Goal: Transaction & Acquisition: Book appointment/travel/reservation

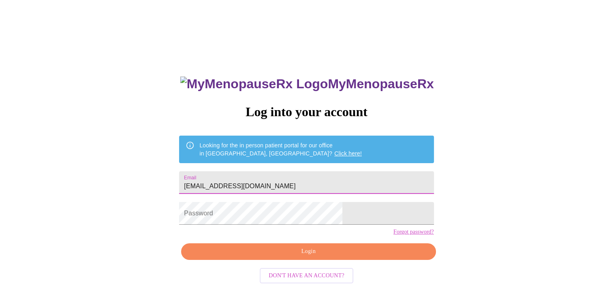
type input "[EMAIL_ADDRESS][DOMAIN_NAME]"
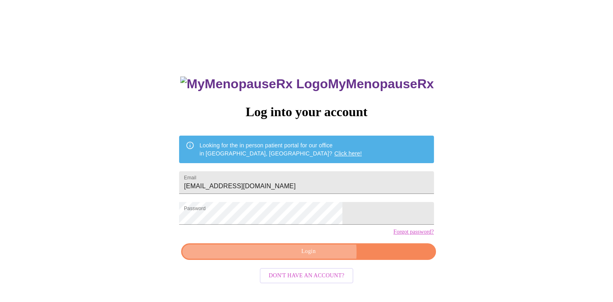
click at [315, 257] on span "Login" at bounding box center [309, 252] width 236 height 10
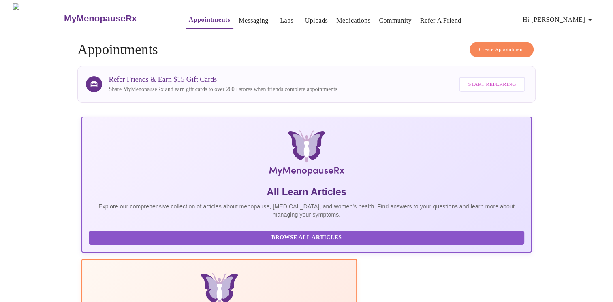
click at [493, 50] on span "Create Appointment" at bounding box center [501, 49] width 45 height 9
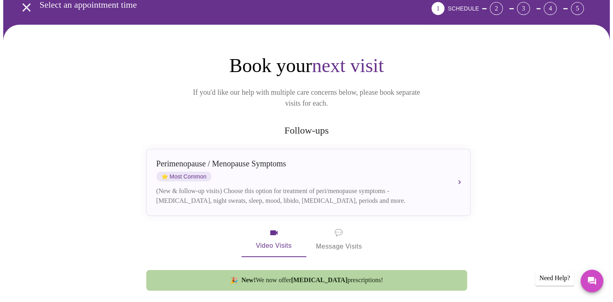
scroll to position [29, 0]
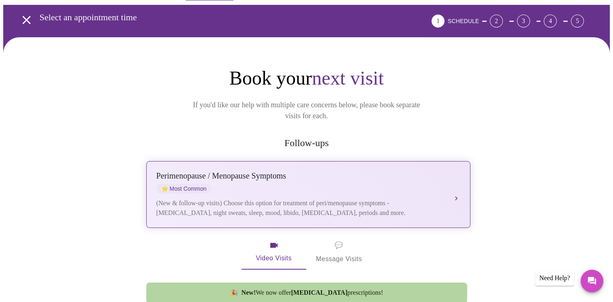
click at [298, 184] on div "[MEDICAL_DATA] / Menopause Symptoms ⭐ Most Common (New & follow-up visits) Choo…" at bounding box center [308, 194] width 304 height 47
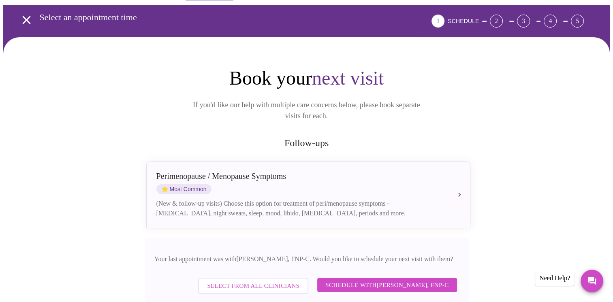
click at [426, 280] on span "Schedule with [PERSON_NAME], FNP-C" at bounding box center [386, 285] width 123 height 11
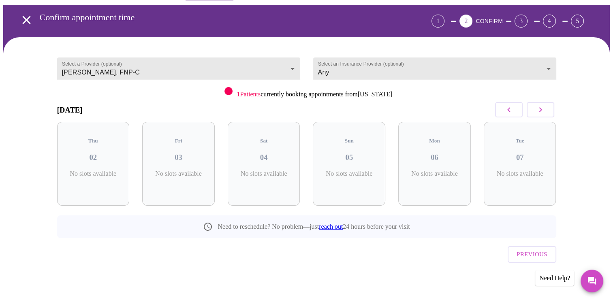
scroll to position [15, 0]
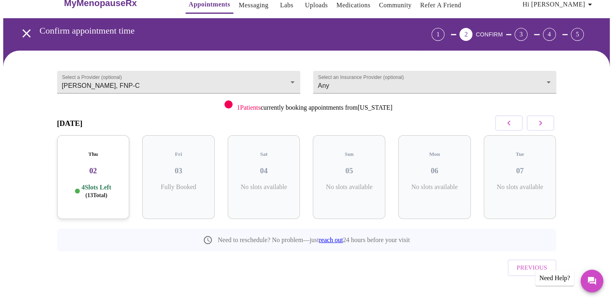
click at [117, 193] on div "Thu 02 4 Slots Left ( 13 Total)" at bounding box center [93, 177] width 73 height 84
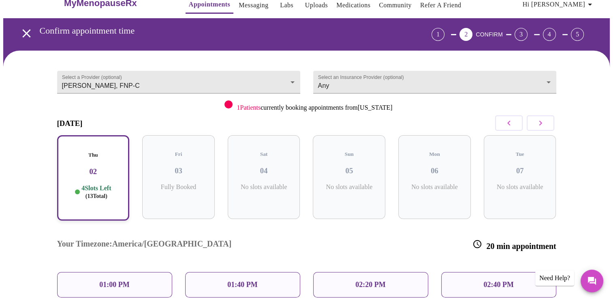
scroll to position [29, 0]
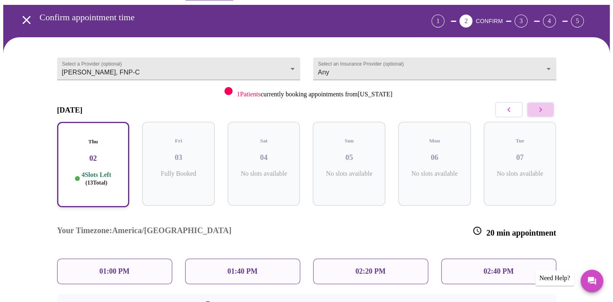
click at [541, 107] on icon "button" at bounding box center [541, 110] width 10 height 10
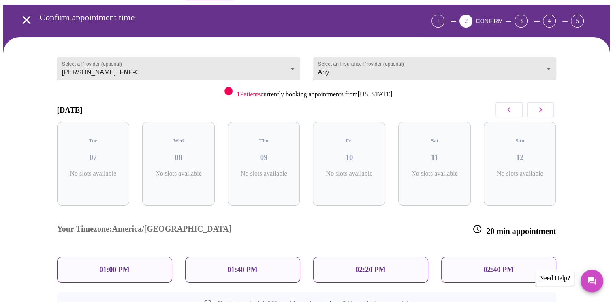
scroll to position [15, 0]
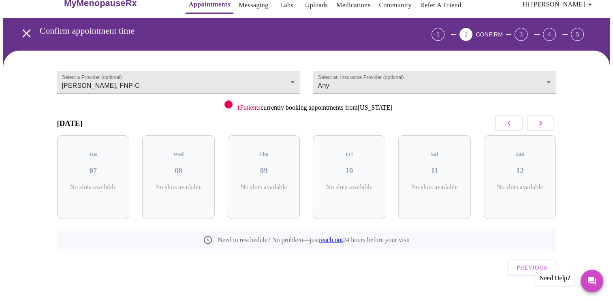
click at [545, 122] on icon "button" at bounding box center [541, 123] width 10 height 10
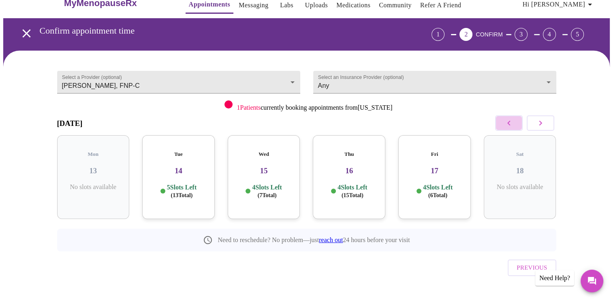
click at [511, 121] on icon "button" at bounding box center [509, 123] width 10 height 10
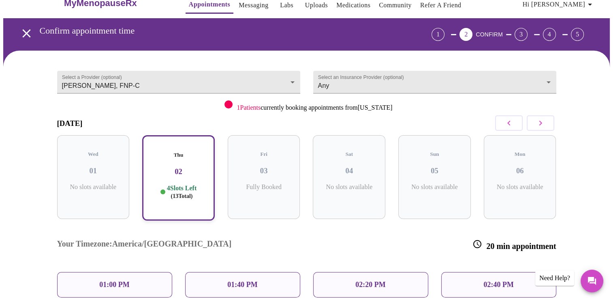
click at [130, 272] on div "01:00 PM" at bounding box center [114, 285] width 115 height 26
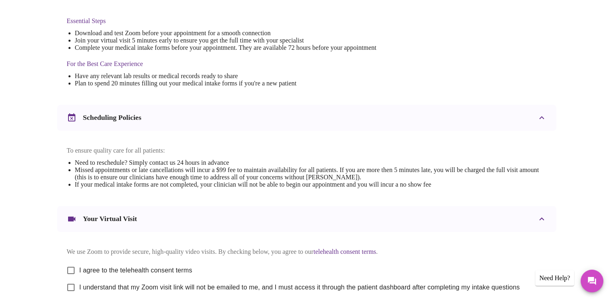
scroll to position [285, 0]
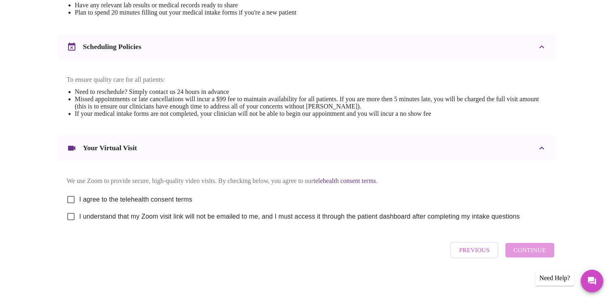
click at [68, 197] on input "I agree to the telehealth consent terms" at bounding box center [70, 199] width 17 height 17
checkbox input "true"
click at [69, 219] on input "I understand that my Zoom visit link will not be emailed to me, and I must acce…" at bounding box center [70, 216] width 17 height 17
checkbox input "true"
click at [529, 255] on span "Continue" at bounding box center [530, 250] width 32 height 11
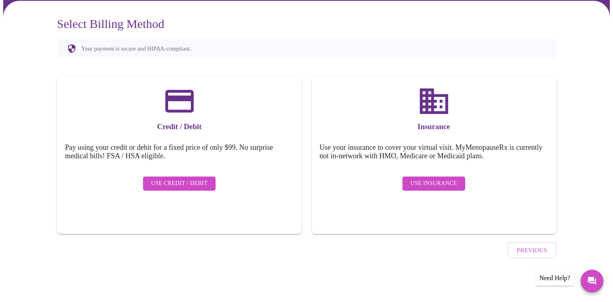
scroll to position [42, 0]
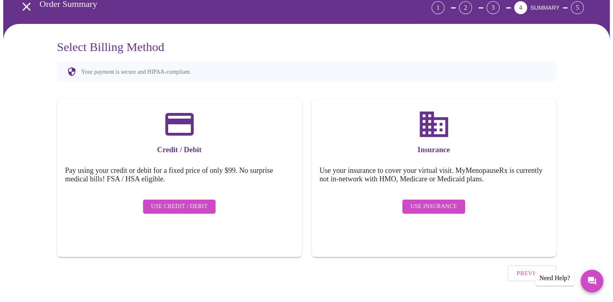
click at [426, 205] on span "Use Insurance" at bounding box center [434, 207] width 47 height 10
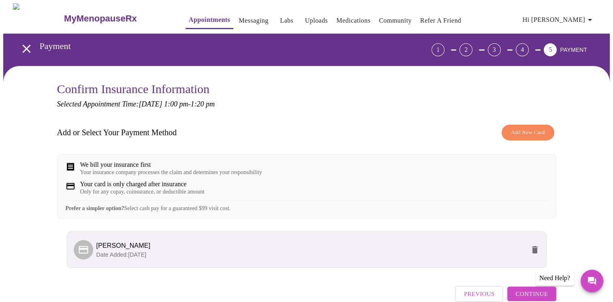
scroll to position [49, 0]
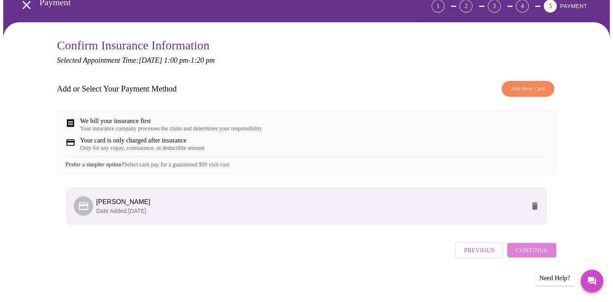
click at [538, 255] on span "Continue" at bounding box center [532, 250] width 32 height 11
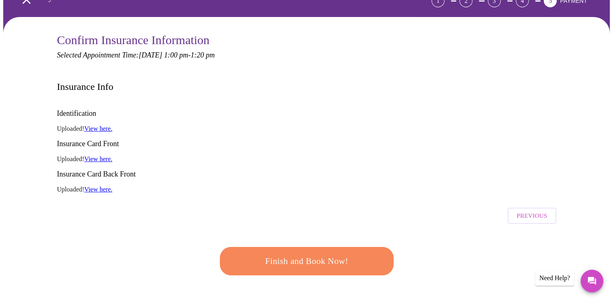
click at [271, 254] on span "Finish and Book Now!" at bounding box center [306, 261] width 150 height 15
